Goal: Task Accomplishment & Management: Manage account settings

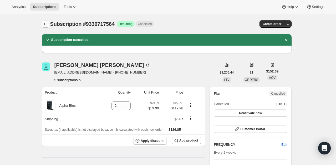
click at [44, 22] on icon "Subscriptions" at bounding box center [45, 23] width 5 height 5
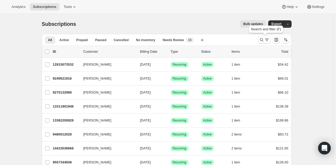
click at [257, 42] on div at bounding box center [274, 39] width 36 height 11
click at [263, 41] on icon "Search and filter results" at bounding box center [261, 39] width 5 height 5
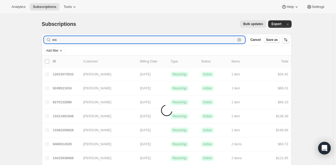
type input "w"
type input "a"
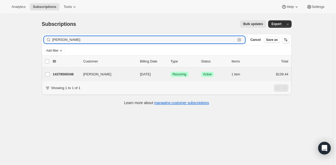
type input "[PERSON_NAME]"
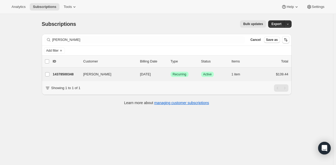
click at [107, 78] on div "[PERSON_NAME] 14378500348 [PERSON_NAME] [DATE] Success Recurring Success Active…" at bounding box center [167, 74] width 250 height 14
click at [73, 72] on p "14378500348" at bounding box center [66, 74] width 26 height 5
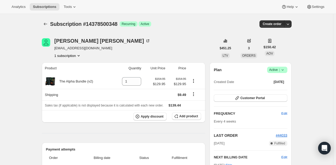
click at [284, 73] on span "Success Active |" at bounding box center [277, 70] width 20 height 6
click at [282, 81] on span "Pause subscription" at bounding box center [278, 80] width 29 height 4
